Goal: Transaction & Acquisition: Book appointment/travel/reservation

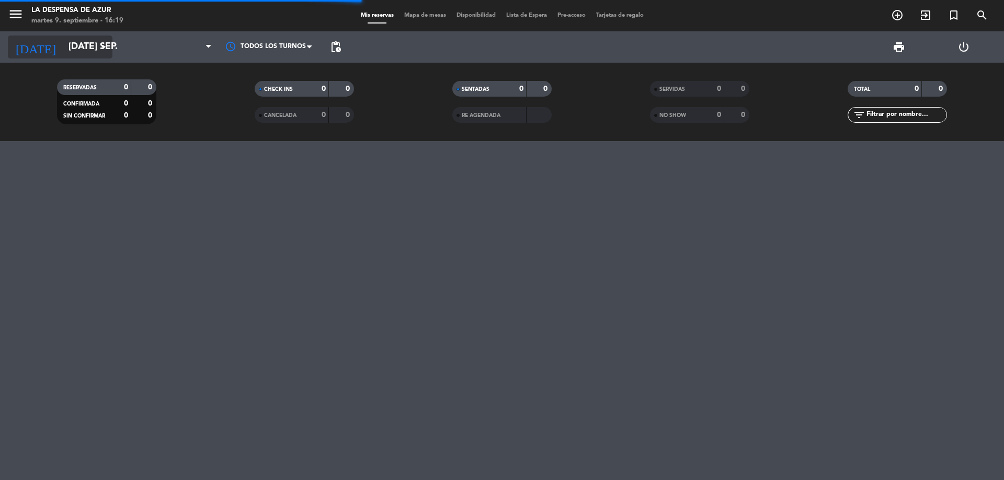
click at [104, 52] on icon "arrow_drop_down" at bounding box center [103, 47] width 13 height 13
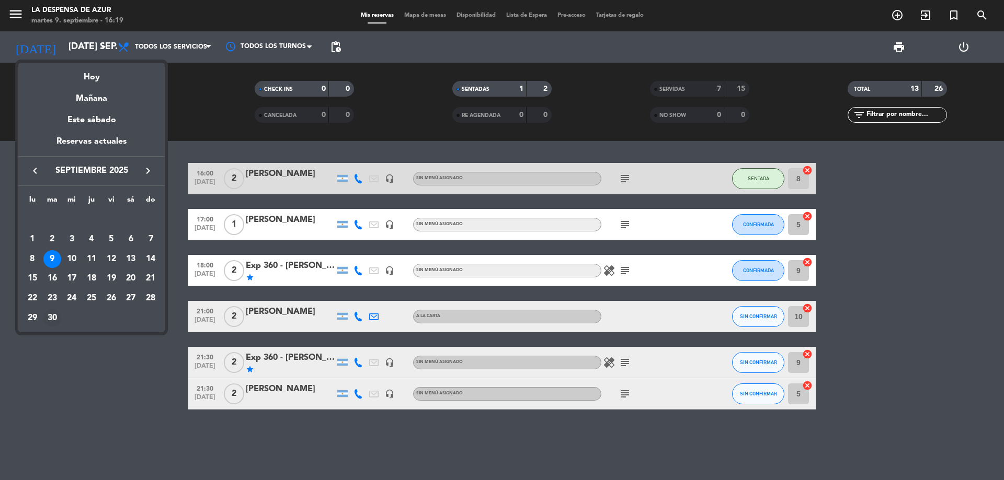
click at [52, 315] on div "30" at bounding box center [52, 319] width 18 height 18
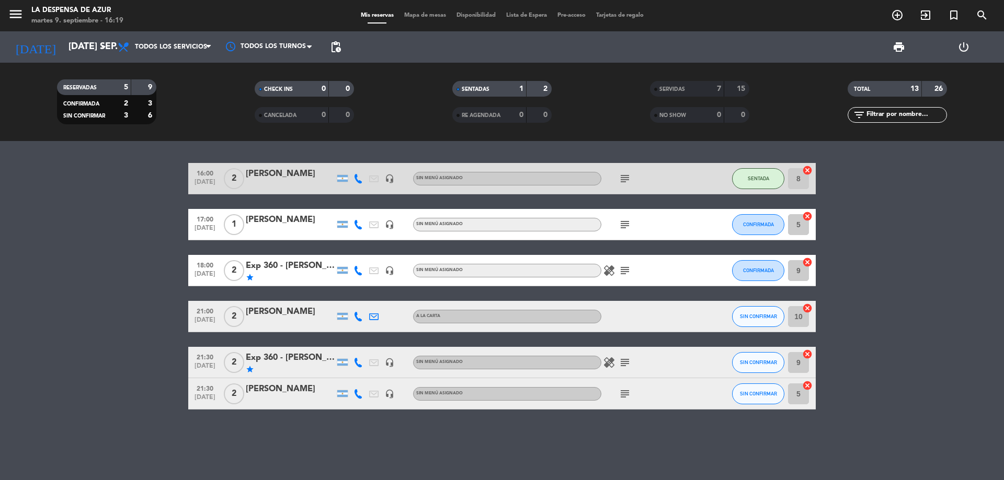
type input "[DATE] sep."
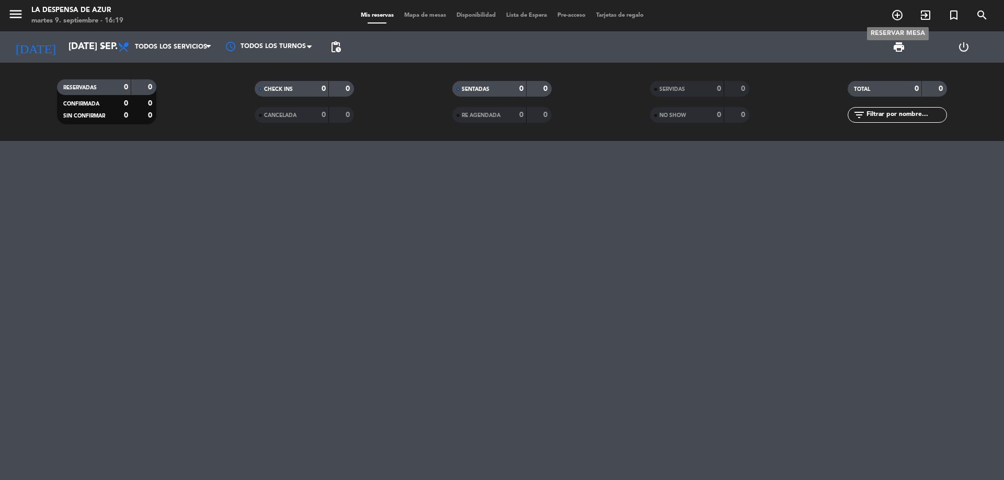
click at [897, 12] on icon "add_circle_outline" at bounding box center [897, 15] width 13 height 13
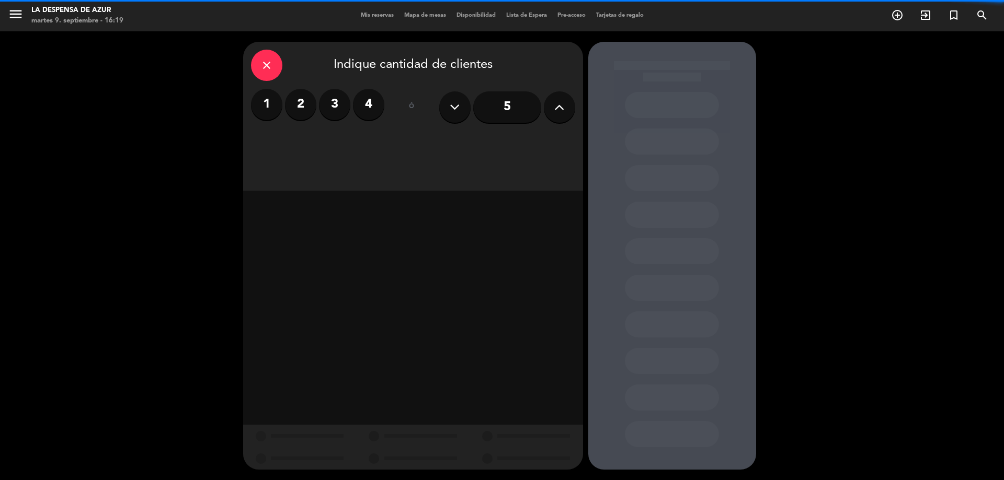
click at [302, 107] on label "2" at bounding box center [300, 104] width 31 height 31
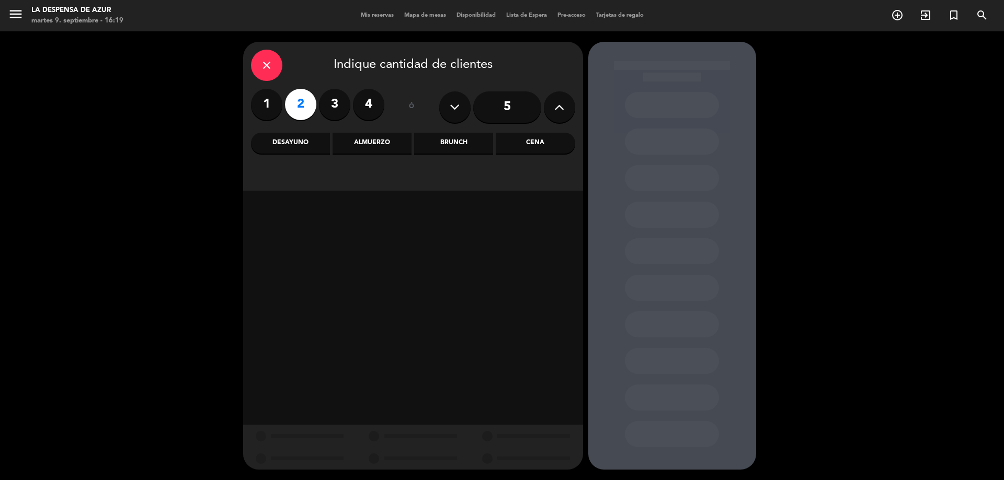
click at [450, 147] on div "Brunch" at bounding box center [453, 143] width 79 height 21
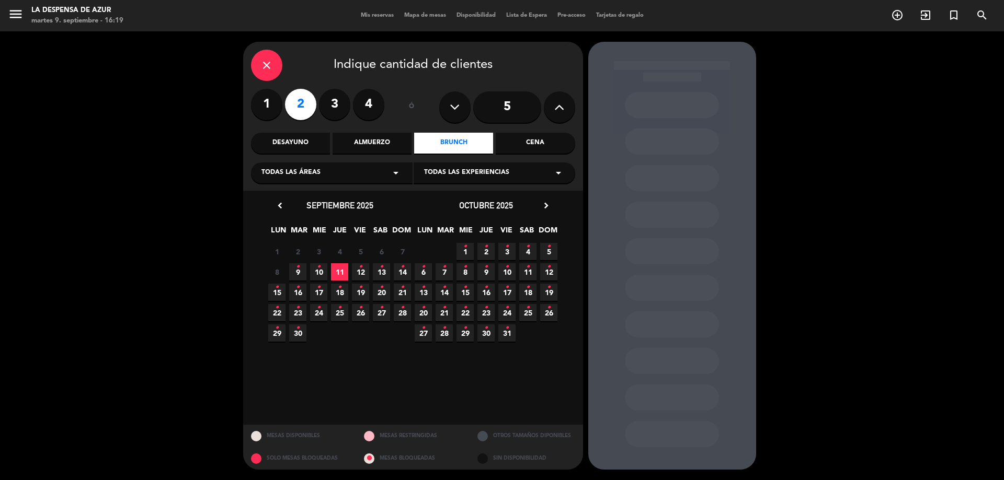
click at [295, 336] on span "30 •" at bounding box center [297, 333] width 17 height 17
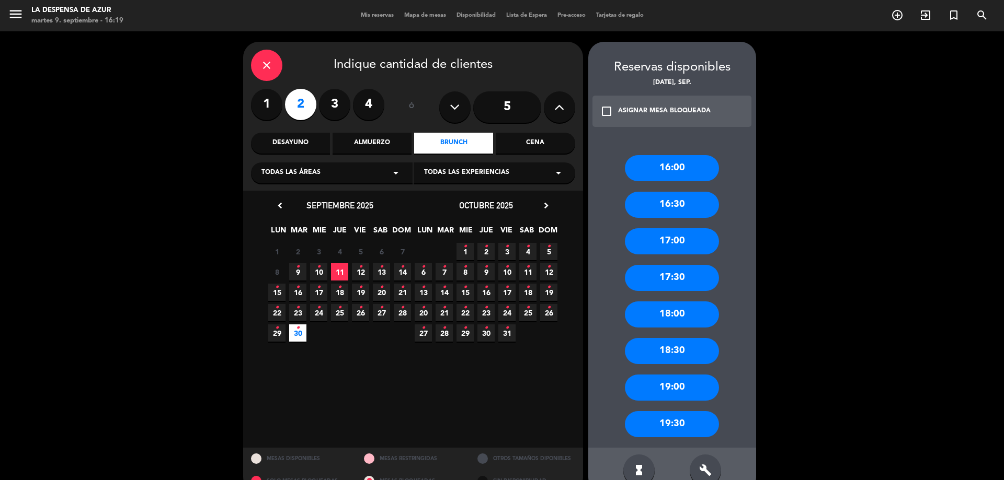
click at [659, 308] on div "18:00" at bounding box center [672, 315] width 94 height 26
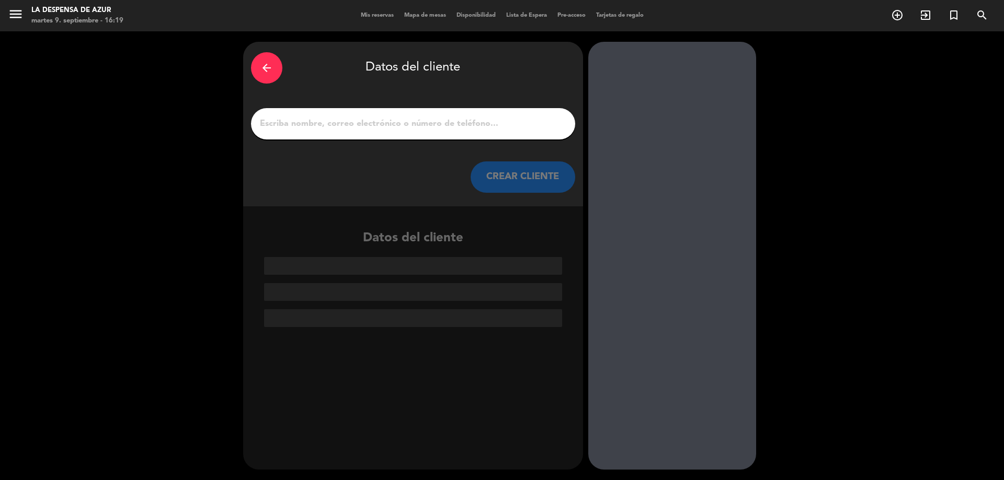
click at [354, 120] on input "1" at bounding box center [413, 124] width 308 height 15
click at [322, 118] on input "1" at bounding box center [413, 124] width 308 height 15
paste input "[PERSON_NAME] // [PHONE_NUMBER] // V21847 Ritual de parejas // MU"
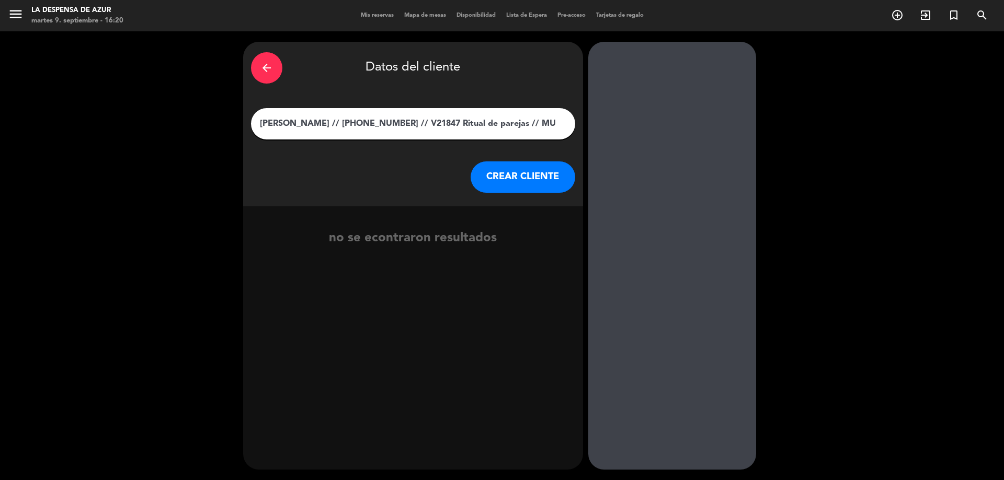
drag, startPoint x: 339, startPoint y: 121, endPoint x: 661, endPoint y: 100, distance: 322.2
click at [661, 100] on div "arrow_back Datos del cliente [PERSON_NAME] // [PHONE_NUMBER] // V21847 Ritual d…" at bounding box center [502, 255] width 1004 height 449
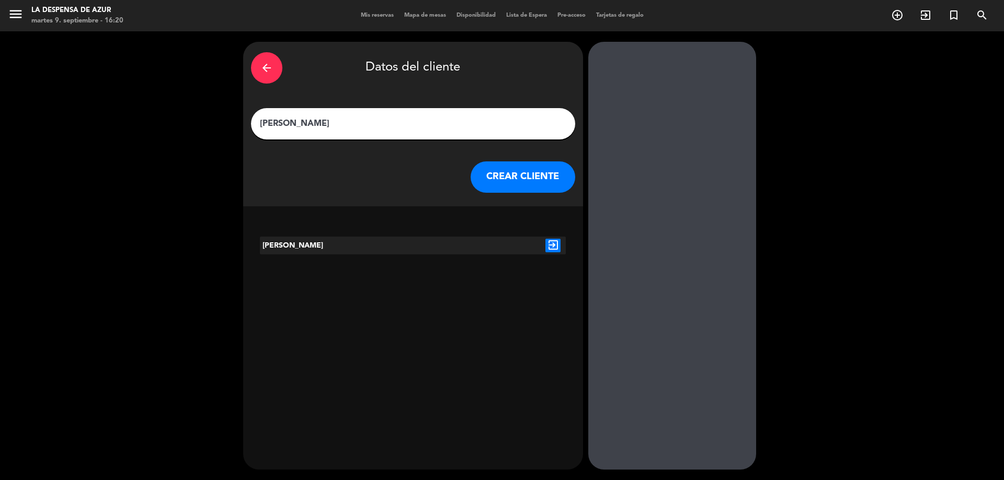
type input "[PERSON_NAME]"
click at [321, 249] on div "[PERSON_NAME]" at bounding box center [324, 246] width 128 height 18
click at [549, 243] on icon "exit_to_app" at bounding box center [552, 246] width 15 height 14
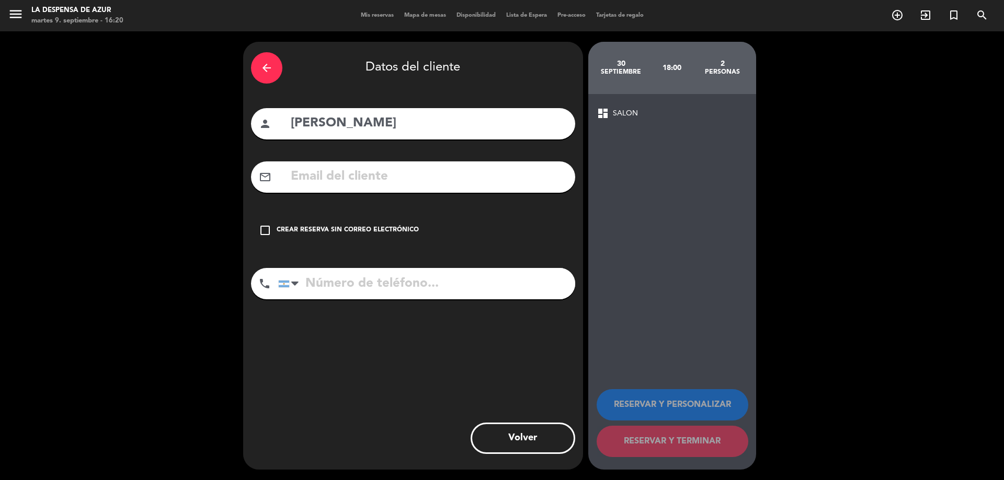
click at [346, 279] on input "tel" at bounding box center [426, 283] width 297 height 31
paste input "3516430550"
type input "3516430550"
click at [263, 232] on icon "check_box_outline_blank" at bounding box center [265, 230] width 13 height 13
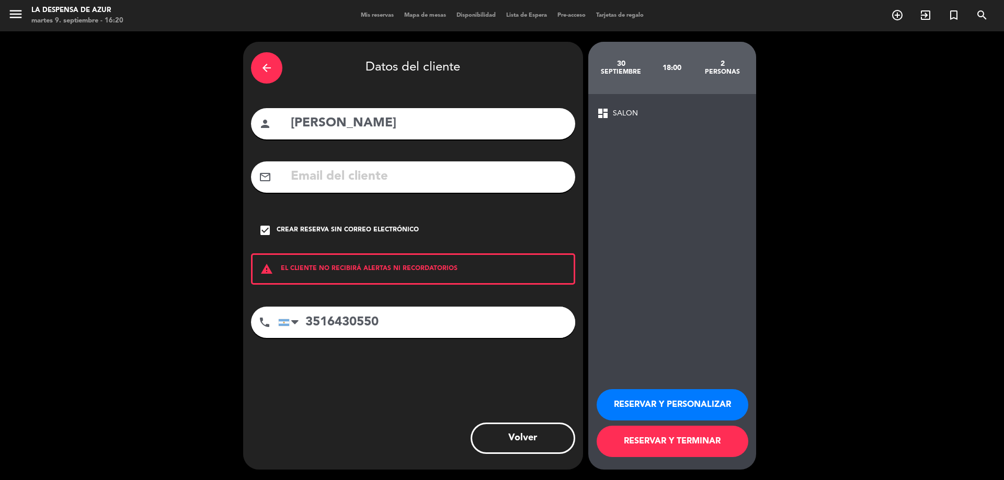
click at [642, 395] on button "RESERVAR Y PERSONALIZAR" at bounding box center [673, 404] width 152 height 31
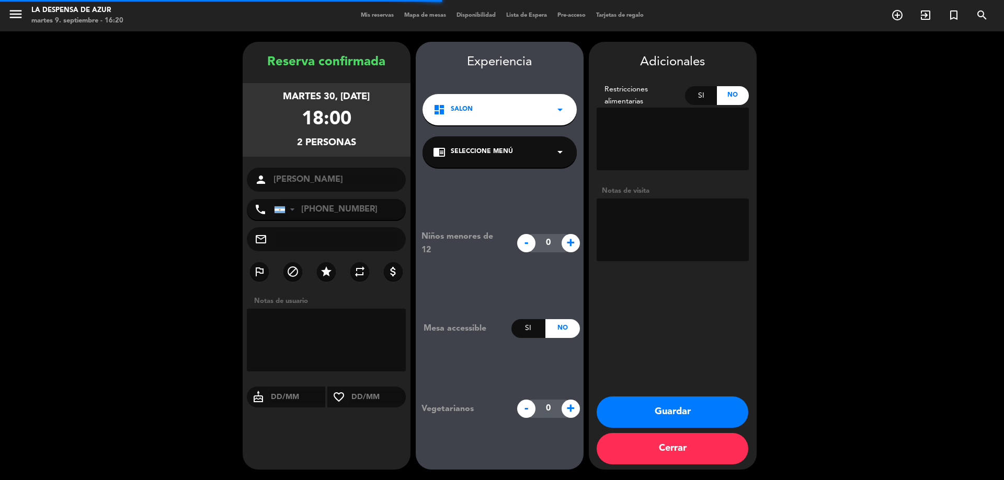
click at [660, 212] on textarea at bounding box center [673, 230] width 152 height 63
type textarea "v"
click at [659, 211] on textarea at bounding box center [673, 230] width 152 height 63
type textarea "v"
click at [644, 213] on textarea at bounding box center [673, 230] width 152 height 63
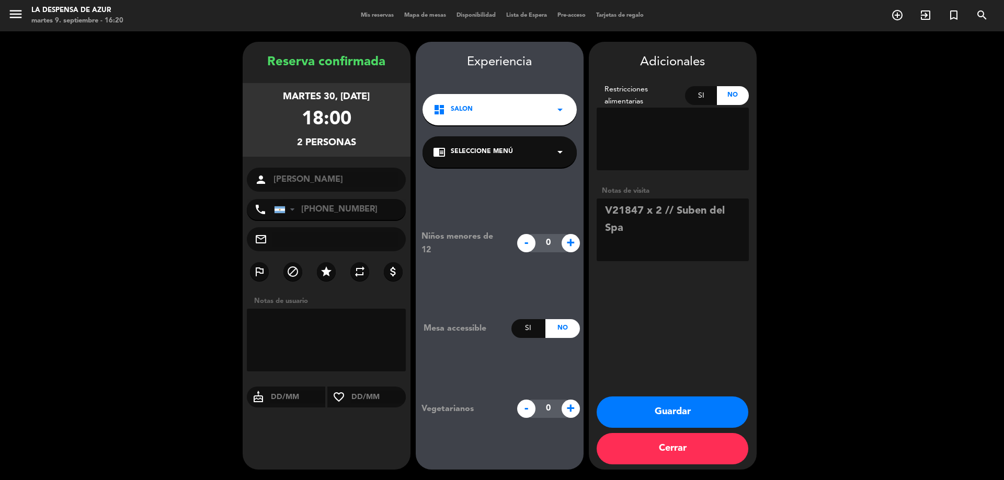
type textarea "V21847 x 2 // Suben del Spa"
click at [661, 417] on button "Guardar" at bounding box center [673, 412] width 152 height 31
